Goal: Task Accomplishment & Management: Use online tool/utility

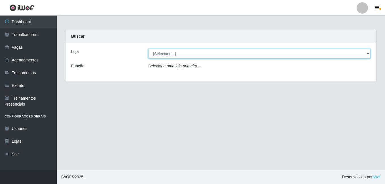
drag, startPoint x: 157, startPoint y: 54, endPoint x: 157, endPoint y: 59, distance: 5.4
click at [157, 54] on select "[Selecione...] [GEOGRAPHIC_DATA] - [DATE][GEOGRAPHIC_DATA]" at bounding box center [259, 54] width 222 height 10
select select "471"
click at [148, 49] on select "[Selecione...] [GEOGRAPHIC_DATA] - [DATE][GEOGRAPHIC_DATA]" at bounding box center [259, 54] width 222 height 10
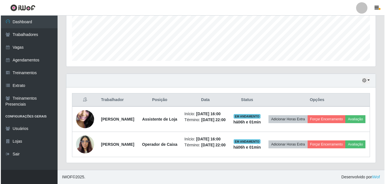
scroll to position [162, 0]
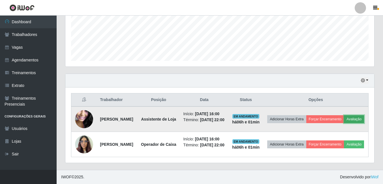
click at [344, 115] on button "Avaliação" at bounding box center [354, 119] width 20 height 8
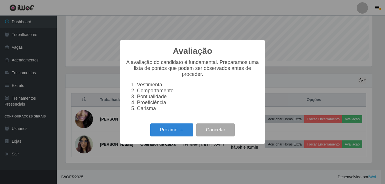
scroll to position [118, 306]
click at [173, 130] on button "Próximo →" at bounding box center [171, 129] width 43 height 13
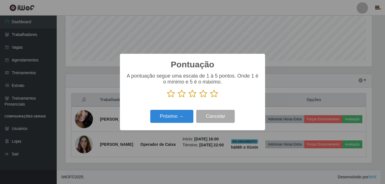
scroll to position [283043, 282854]
click at [215, 96] on icon at bounding box center [214, 93] width 8 height 8
click at [210, 98] on input "radio" at bounding box center [210, 98] width 0 height 0
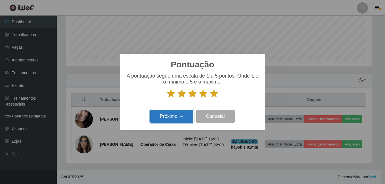
click at [180, 120] on button "Próximo →" at bounding box center [171, 116] width 43 height 13
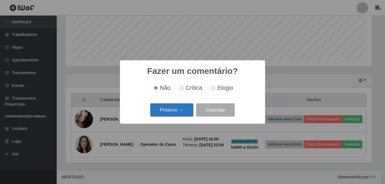
click at [178, 113] on button "Próximo →" at bounding box center [171, 109] width 43 height 13
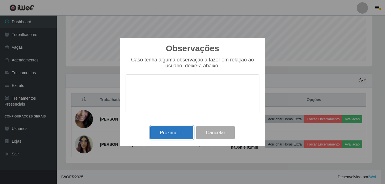
click at [180, 135] on button "Próximo →" at bounding box center [171, 132] width 43 height 13
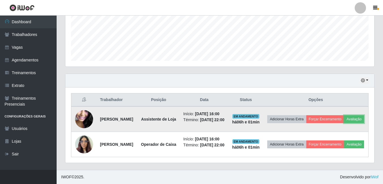
scroll to position [118, 309]
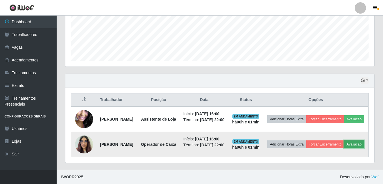
click at [344, 145] on button "Avaliação" at bounding box center [354, 144] width 20 height 8
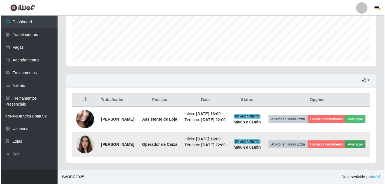
scroll to position [118, 306]
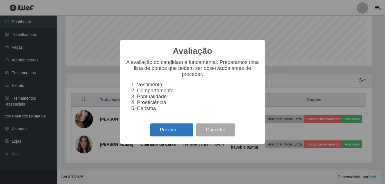
click at [169, 130] on button "Próximo →" at bounding box center [171, 129] width 43 height 13
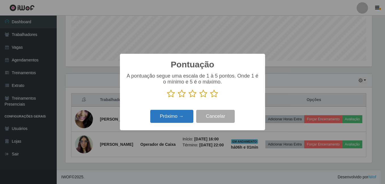
scroll to position [283043, 282854]
click at [213, 95] on icon at bounding box center [214, 93] width 8 height 8
click at [210, 98] on input "radio" at bounding box center [210, 98] width 0 height 0
click at [176, 115] on button "Próximo →" at bounding box center [171, 116] width 43 height 13
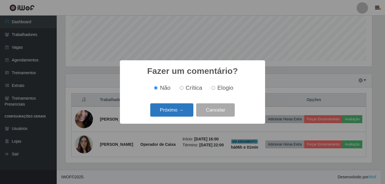
click at [187, 108] on button "Próximo →" at bounding box center [171, 109] width 43 height 13
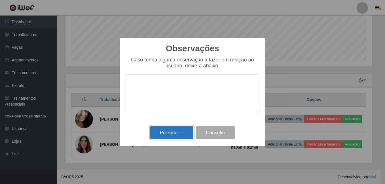
click at [170, 139] on button "Próximo →" at bounding box center [171, 132] width 43 height 13
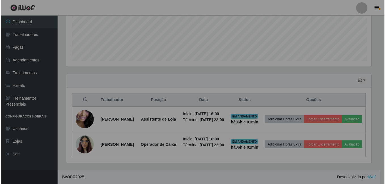
scroll to position [118, 309]
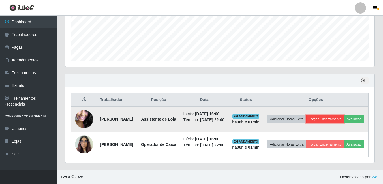
click at [338, 115] on button "Forçar Encerramento" at bounding box center [325, 119] width 38 height 8
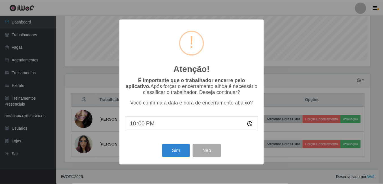
scroll to position [118, 306]
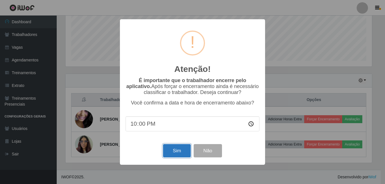
click at [183, 153] on button "Sim" at bounding box center [176, 150] width 27 height 13
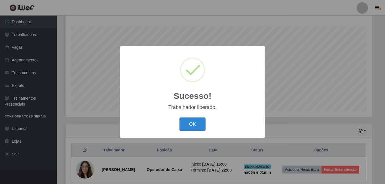
click at [333, 174] on div "Sucesso! × Trabalhador liberado. OK Cancel" at bounding box center [192, 92] width 385 height 184
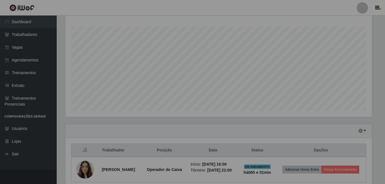
scroll to position [118, 309]
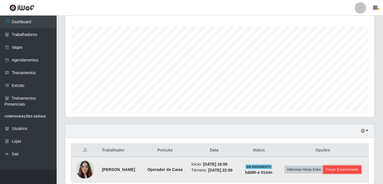
click at [338, 170] on button "Forçar Encerramento" at bounding box center [342, 170] width 38 height 8
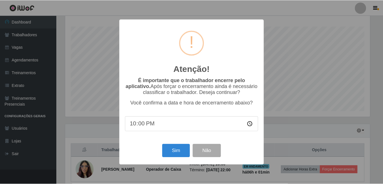
scroll to position [118, 306]
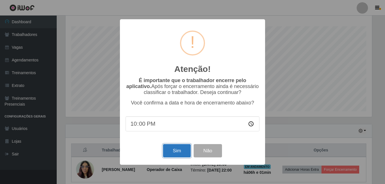
click at [172, 148] on button "Sim" at bounding box center [176, 150] width 27 height 13
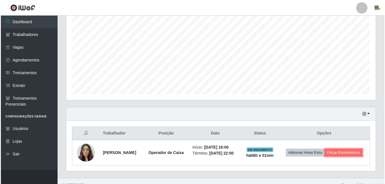
scroll to position [116, 0]
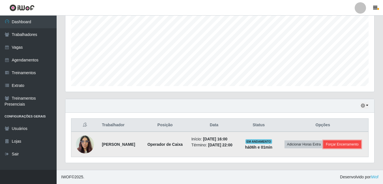
click at [360, 146] on button "Forçar Encerramento" at bounding box center [342, 144] width 38 height 8
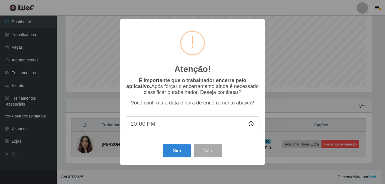
scroll to position [0, 0]
